Goal: Navigation & Orientation: Find specific page/section

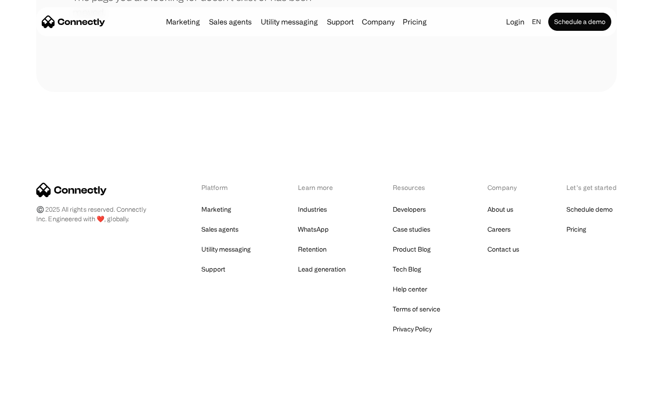
scroll to position [165, 0]
